Goal: Task Accomplishment & Management: Complete application form

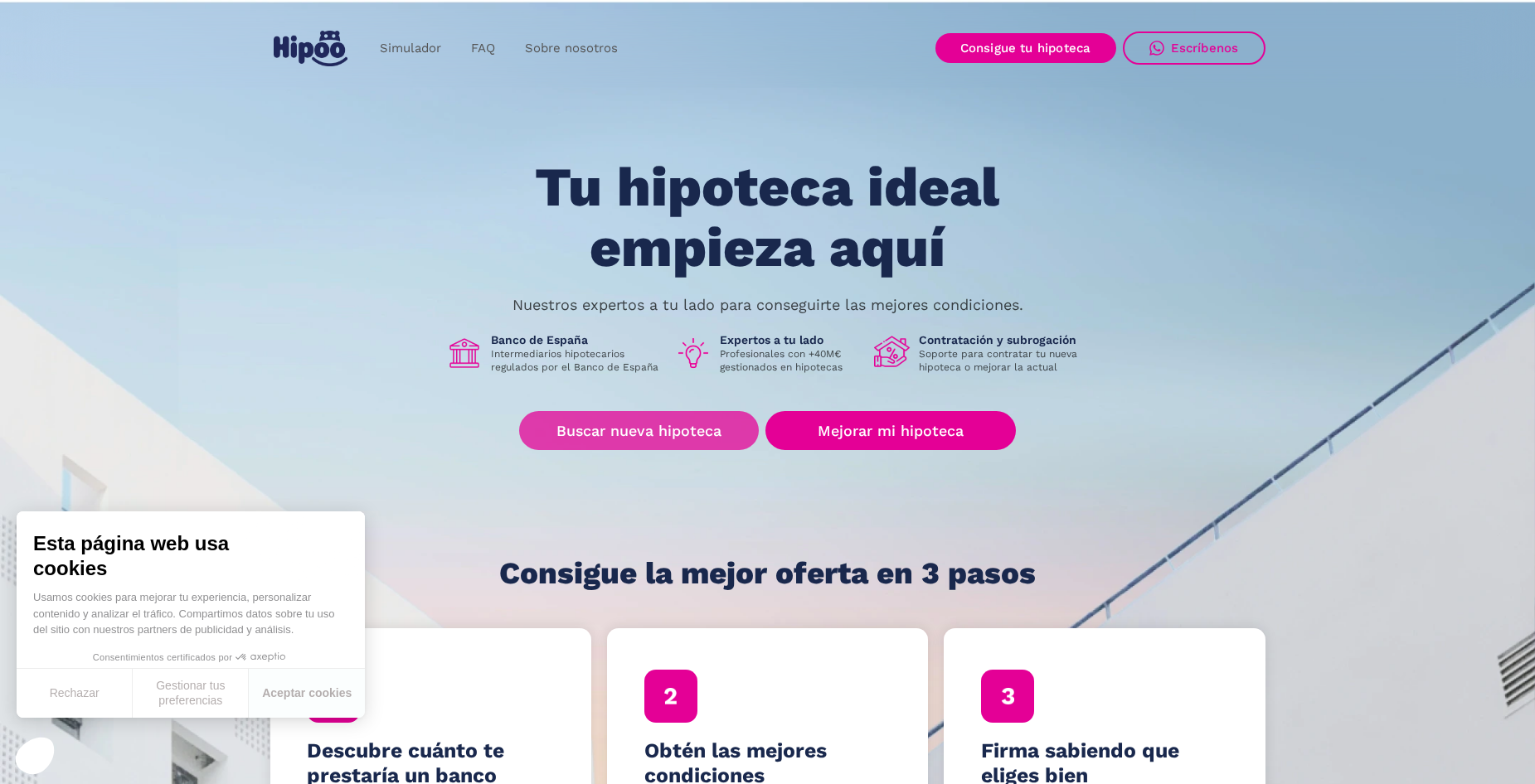
click at [654, 436] on link "Buscar nueva hipoteca" at bounding box center [639, 431] width 240 height 39
click at [587, 410] on div "Tu hipoteca ideal empieza aquí Nuestros expertos a tu lado para conseguirte las…" at bounding box center [768, 374] width 996 height 433
click at [578, 443] on link "Buscar nueva hipoteca" at bounding box center [639, 431] width 240 height 39
click at [644, 436] on link "Buscar nueva hipoteca" at bounding box center [639, 431] width 240 height 39
